Goal: Check status: Check status

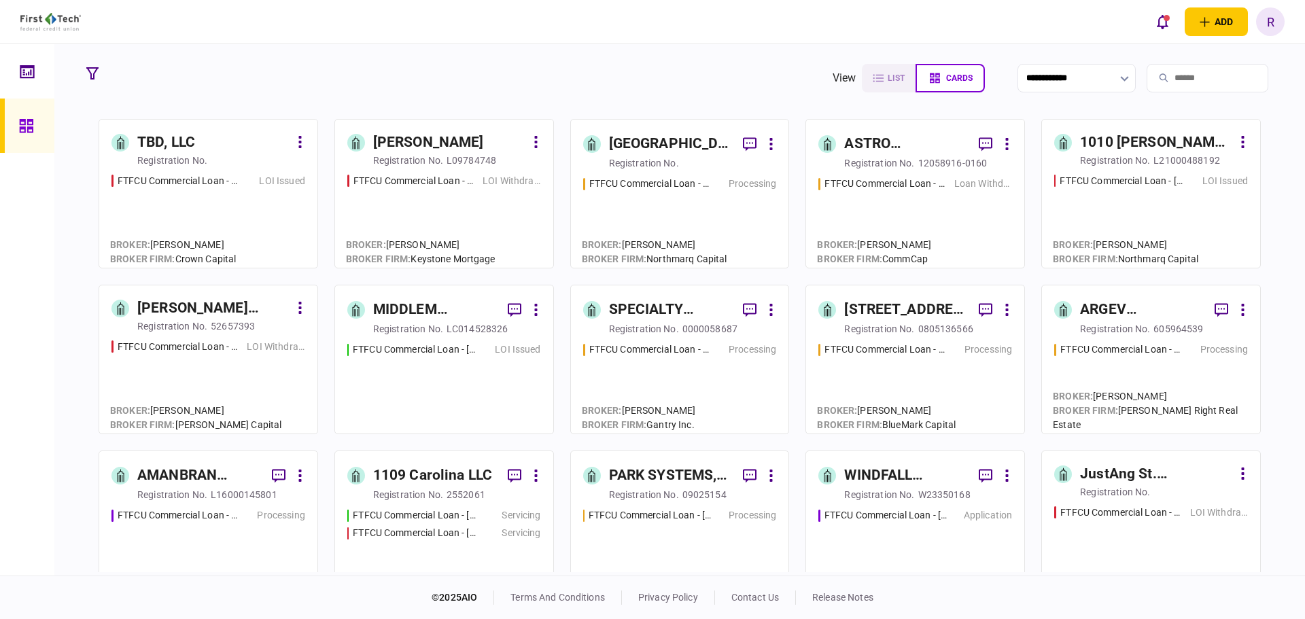
click at [1129, 139] on div "1010 [PERSON_NAME] ST LLC" at bounding box center [1156, 143] width 152 height 22
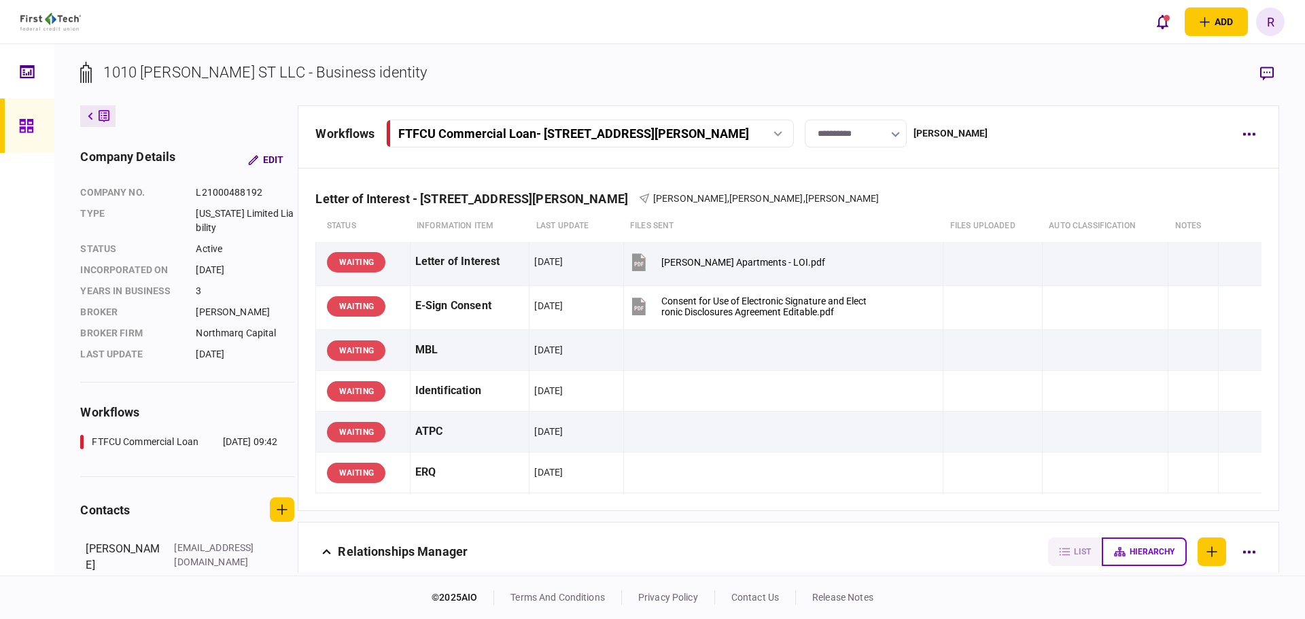
click at [25, 126] on icon at bounding box center [26, 126] width 15 height 16
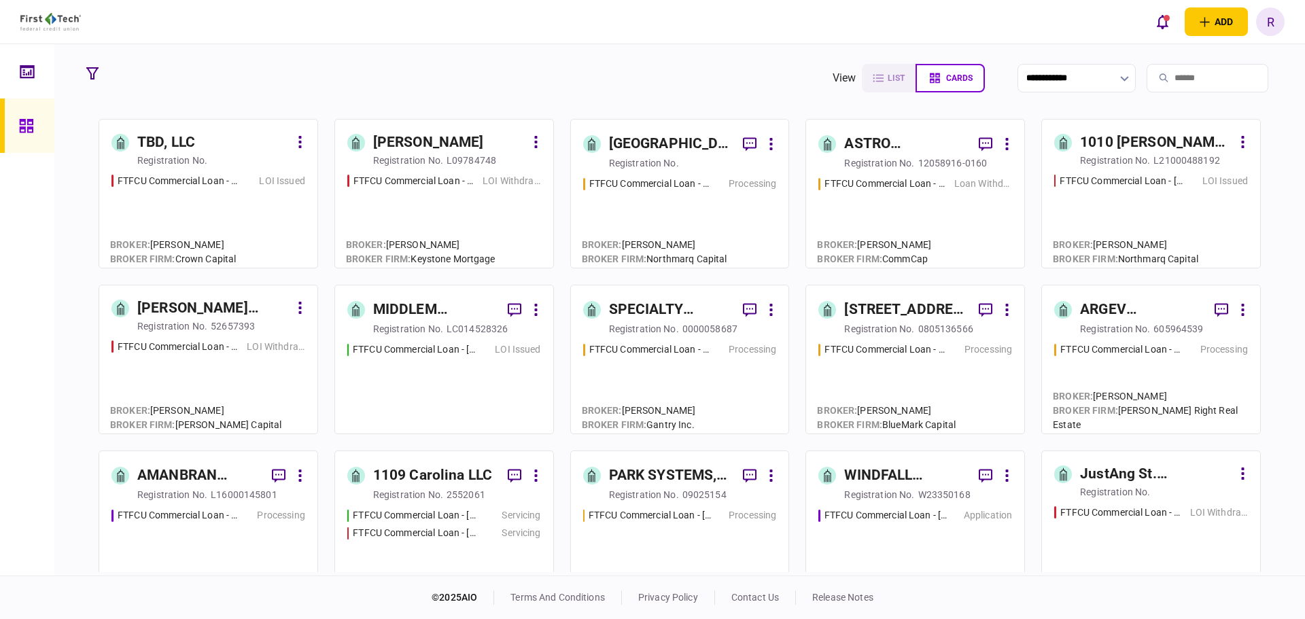
click at [895, 473] on div "WINDFALL ROCKVILLE LLC" at bounding box center [906, 476] width 124 height 22
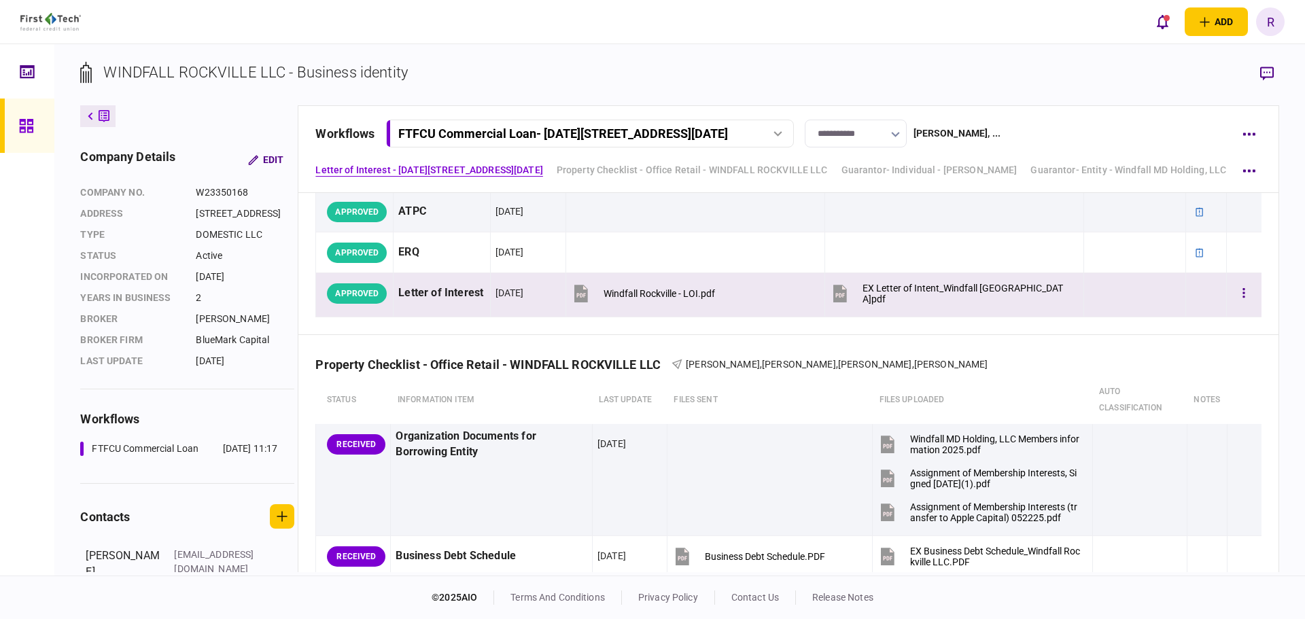
scroll to position [272, 0]
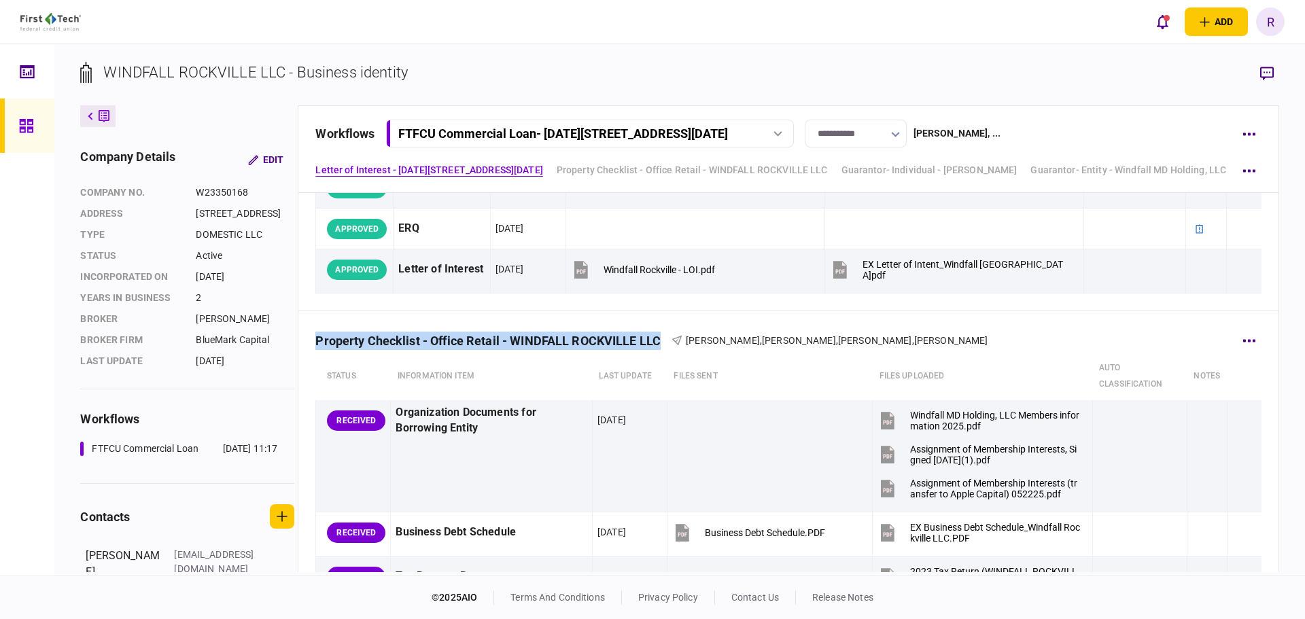
drag, startPoint x: 319, startPoint y: 337, endPoint x: 670, endPoint y: 341, distance: 351.4
click at [670, 341] on div "Property Checklist - Office Retail - WINDFALL ROCKVILLE LLC" at bounding box center [493, 341] width 356 height 14
click at [639, 346] on div "Property Checklist - Office Retail - WINDFALL ROCKVILLE LLC" at bounding box center [493, 341] width 356 height 14
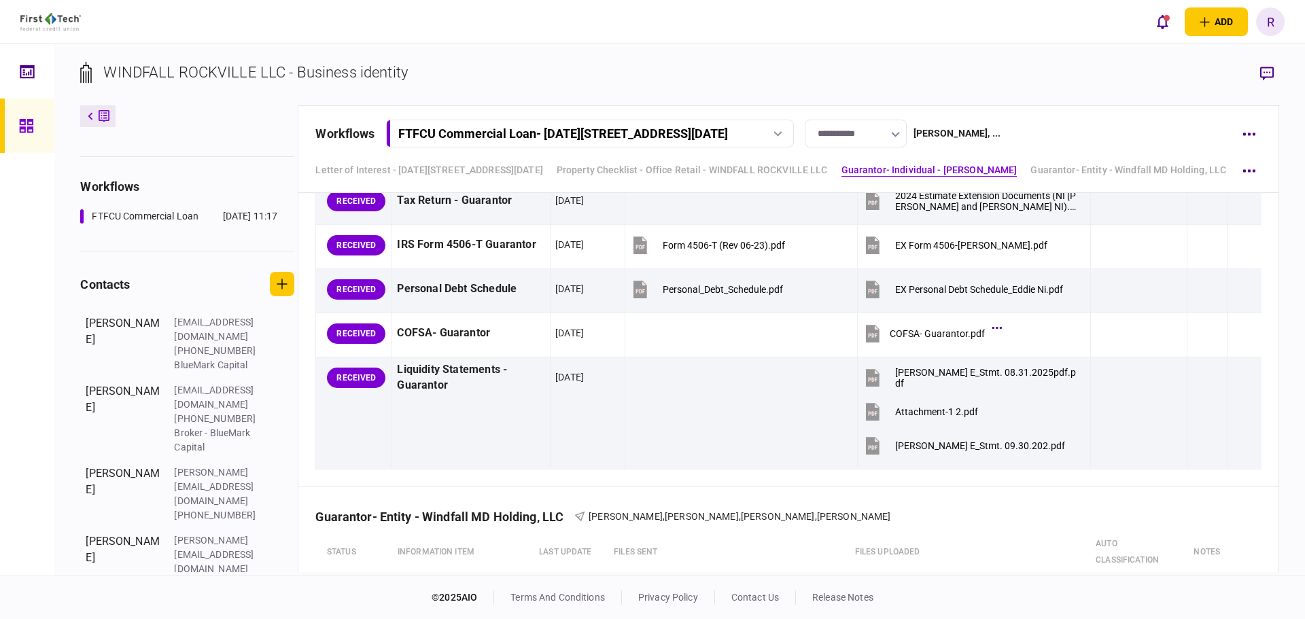
scroll to position [2447, 0]
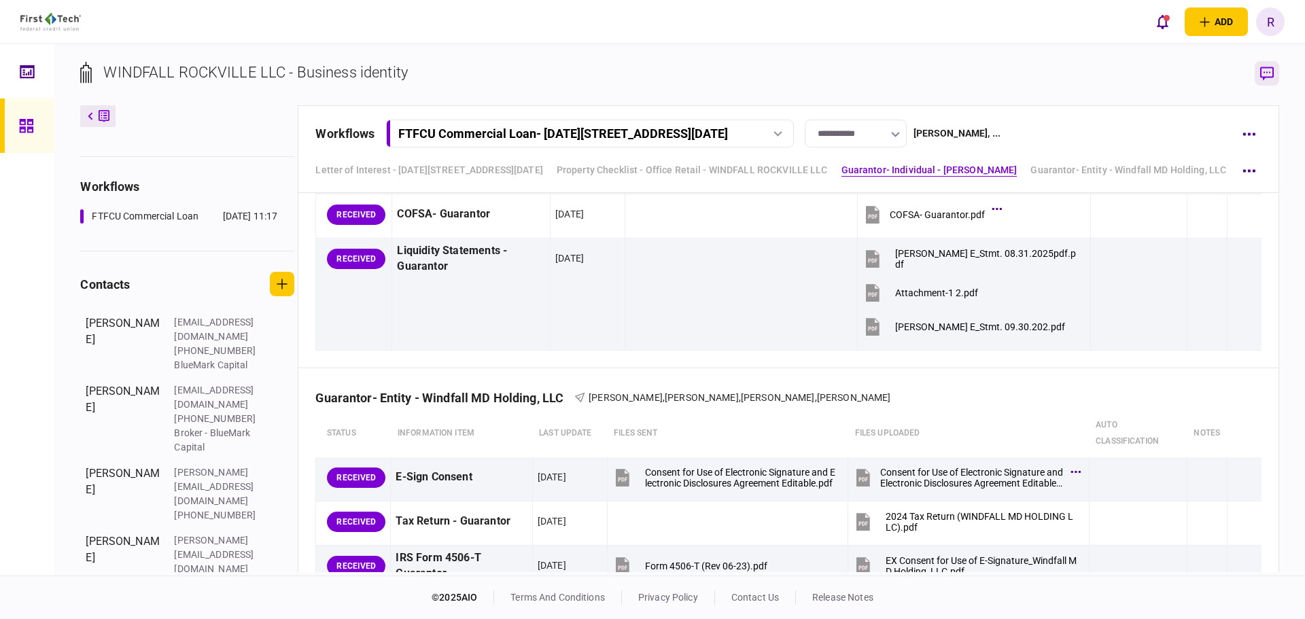
click at [1266, 77] on icon "button" at bounding box center [1267, 74] width 14 height 14
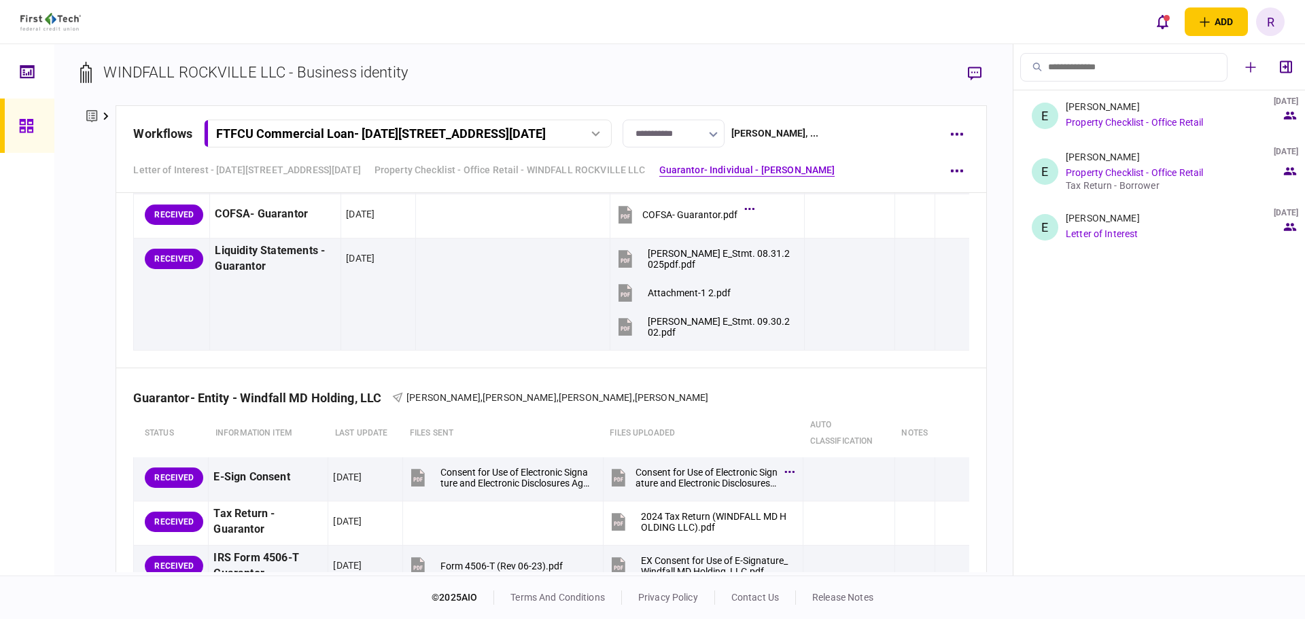
click at [1115, 223] on div "[PERSON_NAME] [DATE]" at bounding box center [1147, 218] width 162 height 11
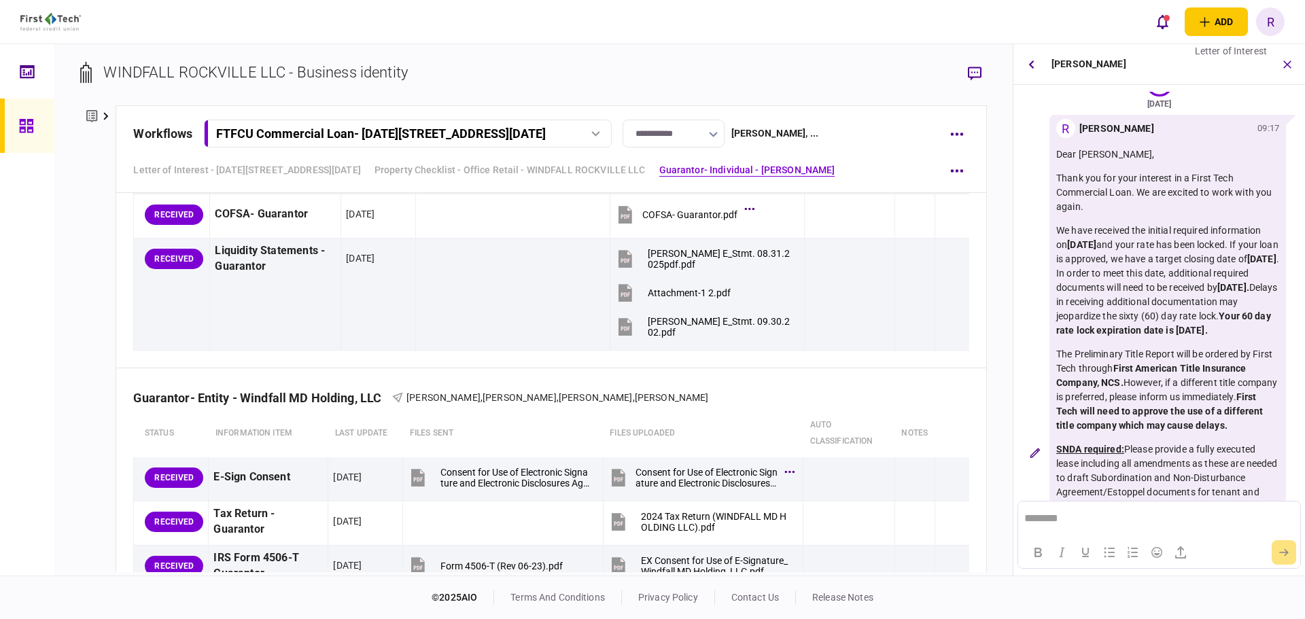
scroll to position [0, 0]
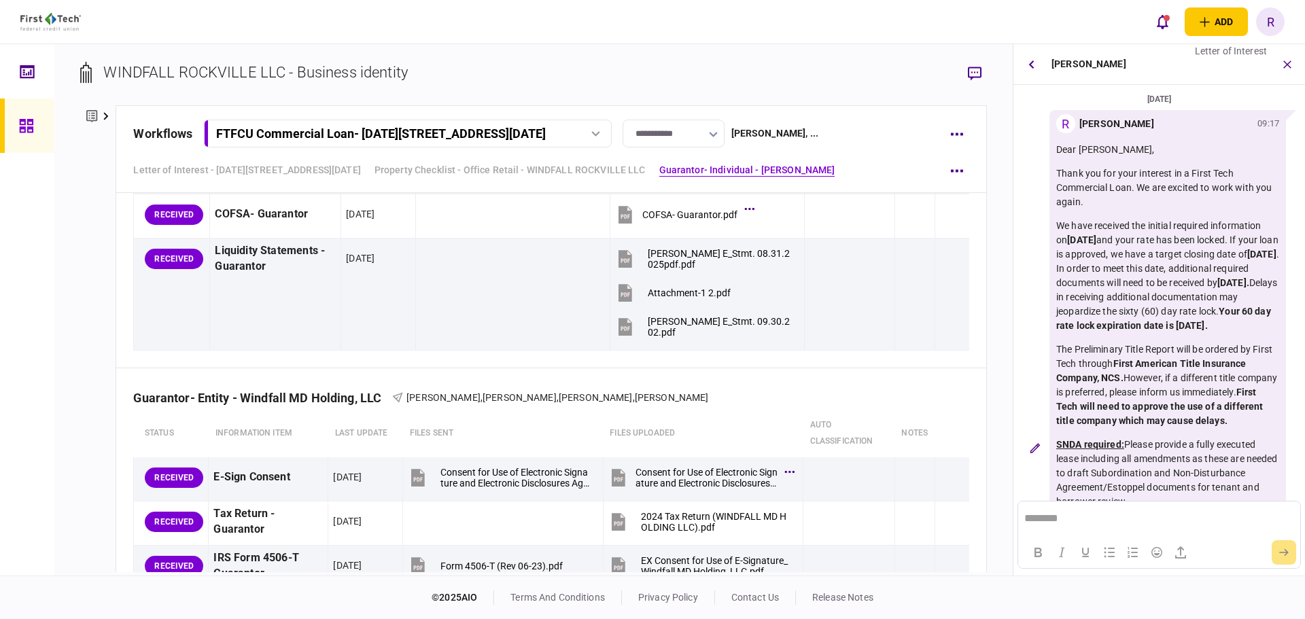
drag, startPoint x: 1070, startPoint y: 242, endPoint x: 1119, endPoint y: 238, distance: 48.4
click at [1096, 238] on strong "[DATE]" at bounding box center [1081, 239] width 29 height 11
drag, startPoint x: 1104, startPoint y: 263, endPoint x: 1098, endPoint y: 265, distance: 7.1
click at [1099, 264] on p "We have received the initial required information on [DATE] and your rate has b…" at bounding box center [1167, 276] width 223 height 114
drag, startPoint x: 1090, startPoint y: 267, endPoint x: 1142, endPoint y: 266, distance: 51.7
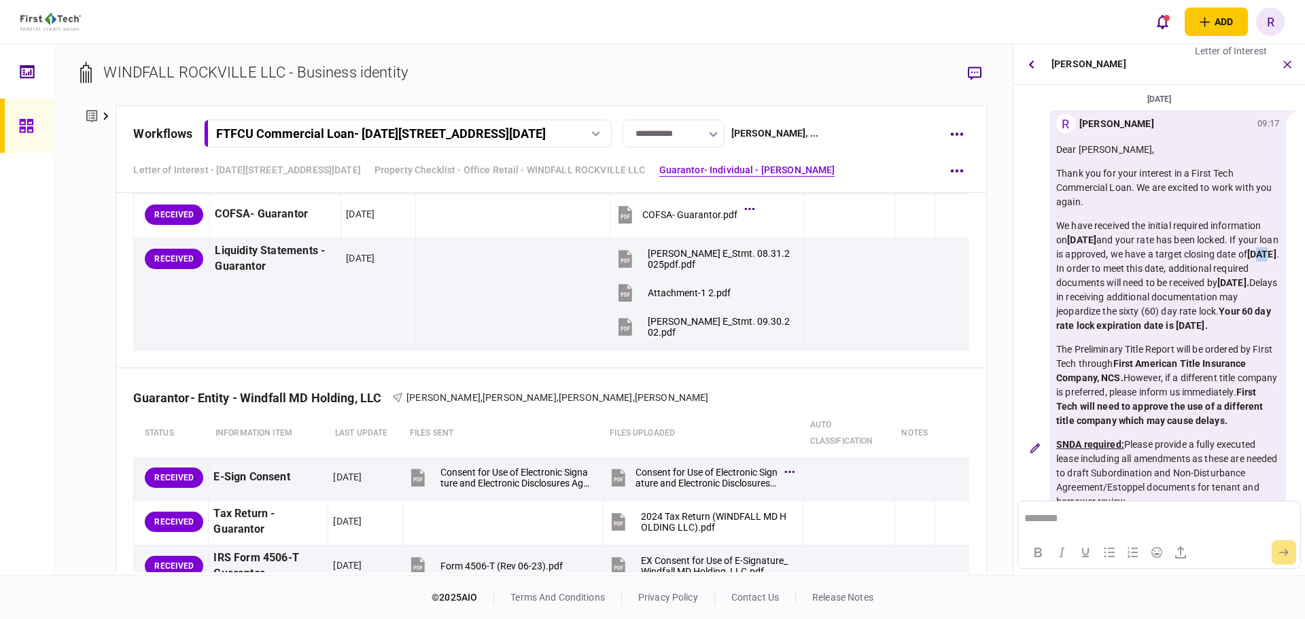
click at [1142, 266] on p "We have received the initial required information on [DATE] and your rate has b…" at bounding box center [1167, 276] width 223 height 114
click at [1247, 260] on strong "[DATE]" at bounding box center [1261, 254] width 29 height 11
drag, startPoint x: 1091, startPoint y: 269, endPoint x: 1140, endPoint y: 268, distance: 49.6
click at [1140, 268] on p "We have received the initial required information on [DATE] and your rate has b…" at bounding box center [1167, 276] width 223 height 114
drag, startPoint x: 1112, startPoint y: 294, endPoint x: 1158, endPoint y: 298, distance: 46.3
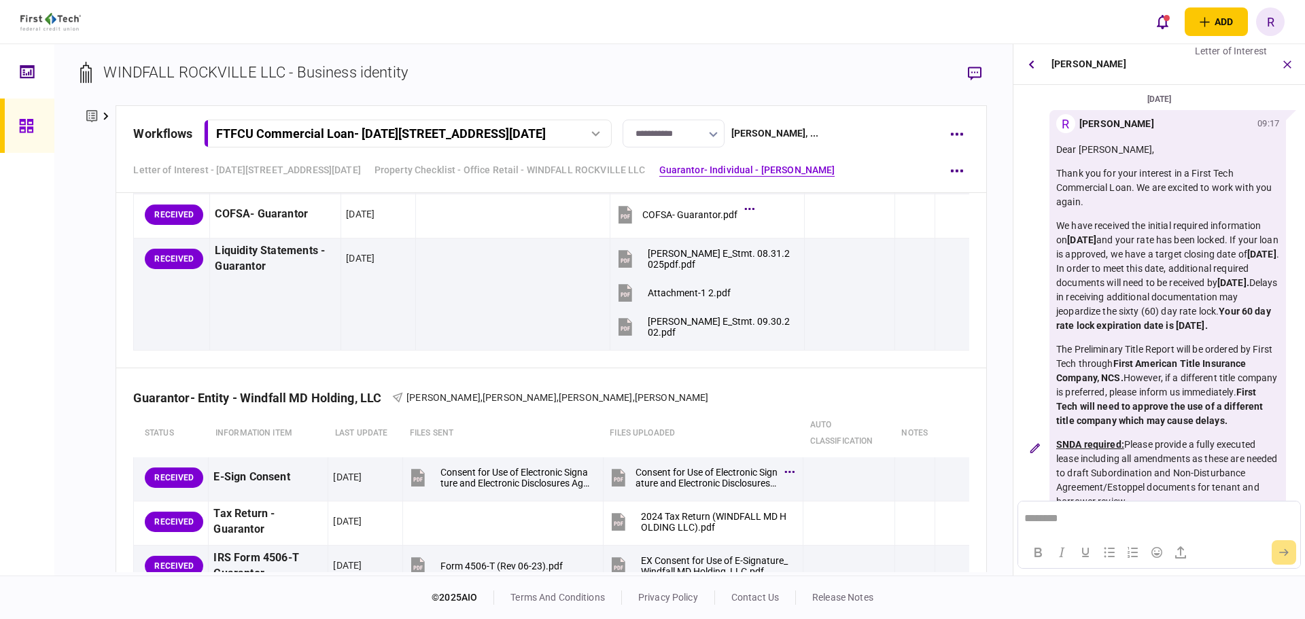
click at [1217, 288] on strong "[DATE]." at bounding box center [1233, 282] width 32 height 11
drag, startPoint x: 1152, startPoint y: 302, endPoint x: 1160, endPoint y: 301, distance: 7.5
click at [1217, 288] on strong "[DATE]." at bounding box center [1233, 282] width 32 height 11
click at [1096, 240] on strong "[DATE]" at bounding box center [1081, 239] width 29 height 11
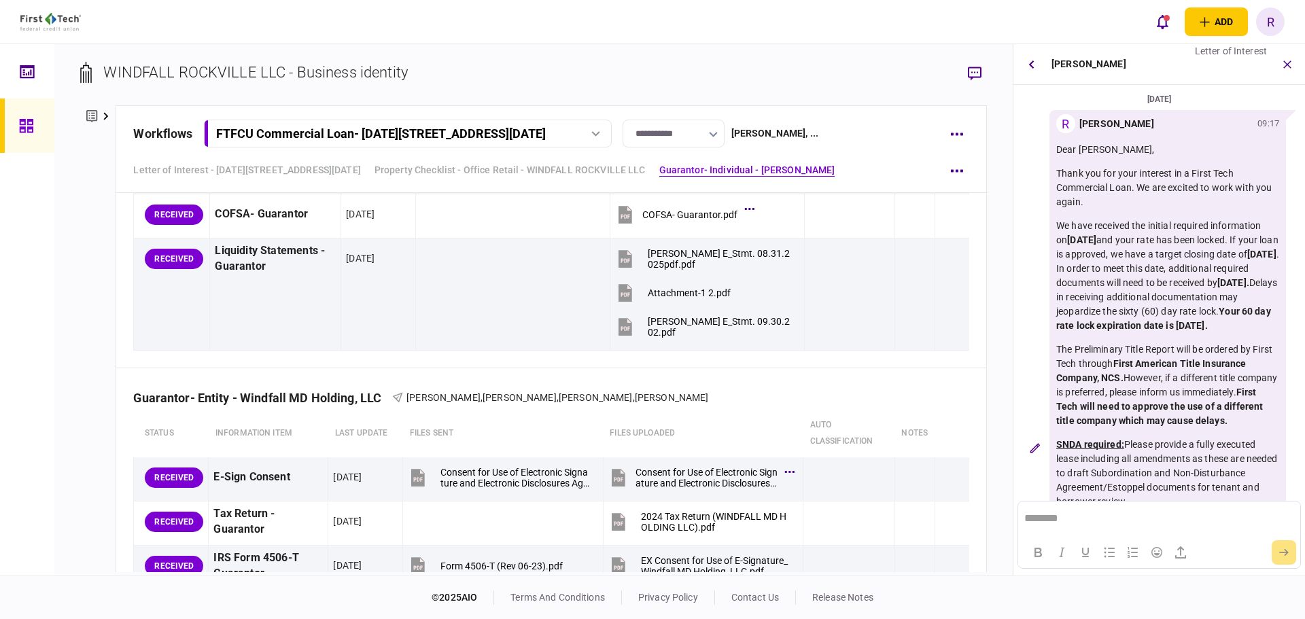
click at [1217, 288] on strong "[DATE]." at bounding box center [1233, 282] width 32 height 11
drag, startPoint x: 1109, startPoint y: 298, endPoint x: 1157, endPoint y: 296, distance: 48.3
click at [1217, 288] on strong "[DATE]." at bounding box center [1233, 282] width 32 height 11
click at [1156, 300] on p "We have received the initial required information on [DATE] and your rate has b…" at bounding box center [1167, 276] width 223 height 114
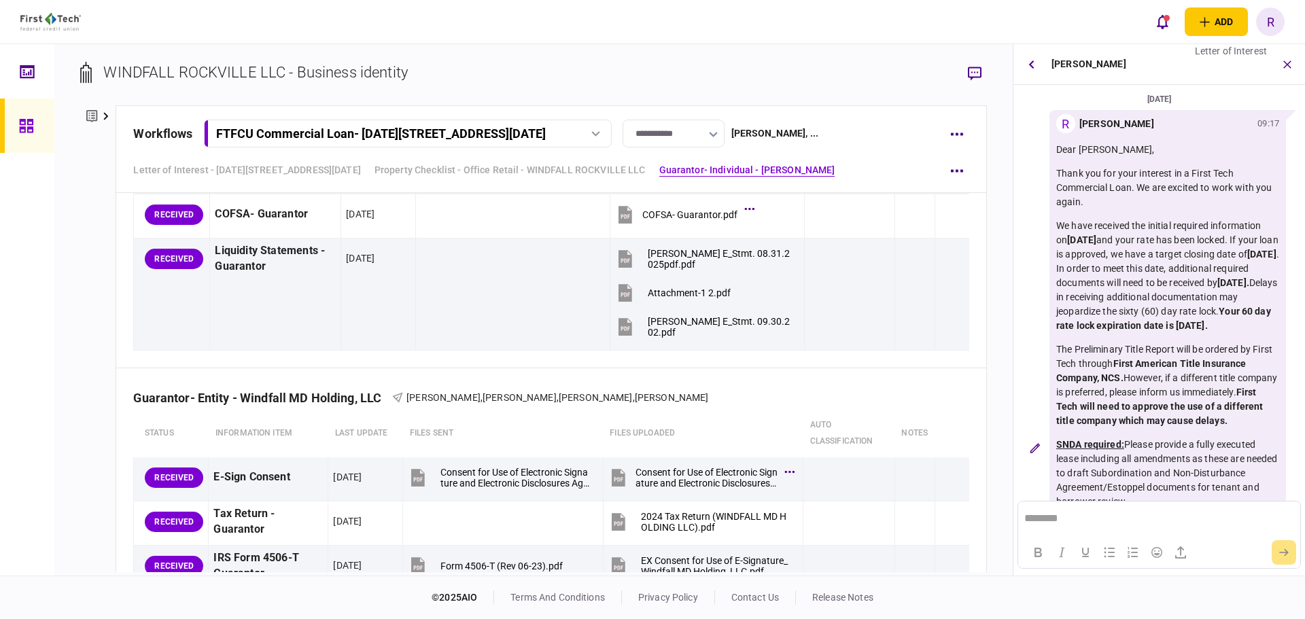
click at [1217, 288] on strong "[DATE]." at bounding box center [1233, 282] width 32 height 11
drag, startPoint x: 1159, startPoint y: 296, endPoint x: 1109, endPoint y: 296, distance: 49.6
click at [1217, 288] on strong "[DATE]." at bounding box center [1233, 282] width 32 height 11
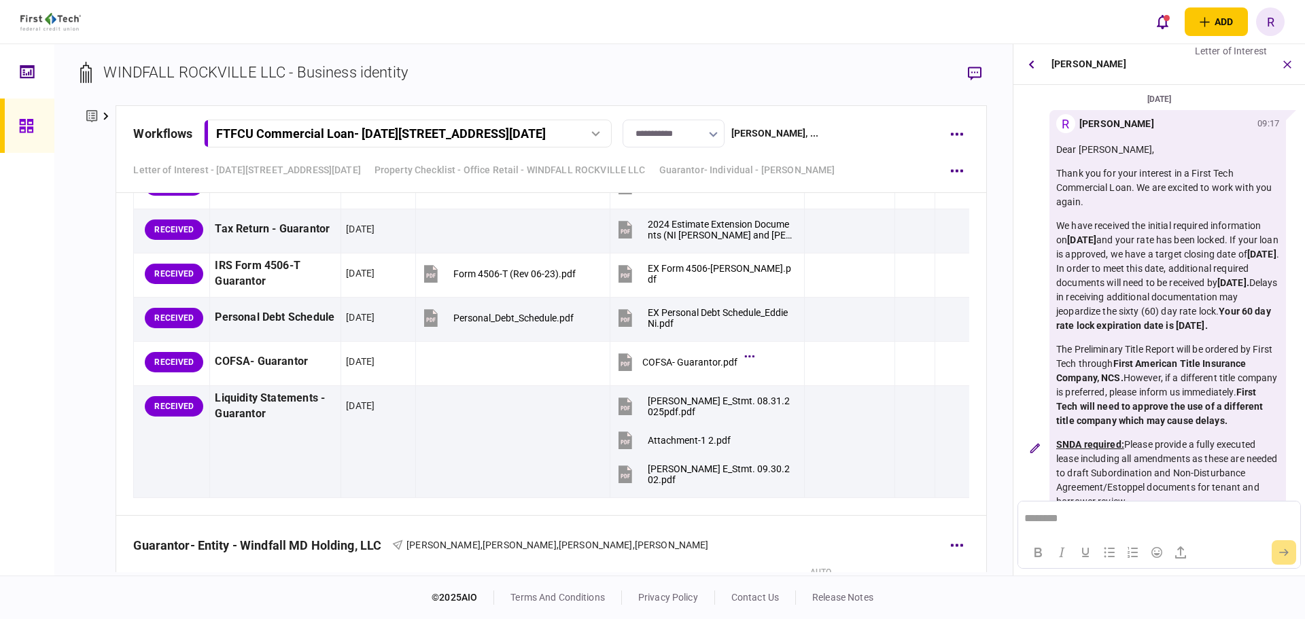
scroll to position [2191, 0]
